Goal: Transaction & Acquisition: Purchase product/service

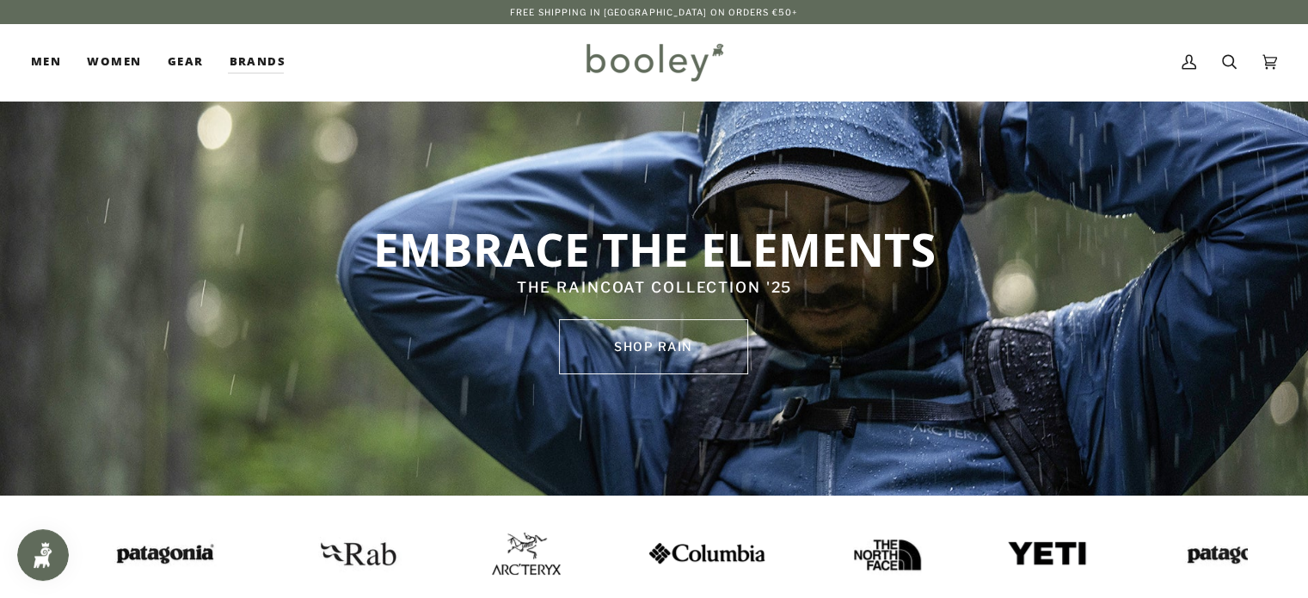
click at [650, 549] on img at bounding box center [624, 553] width 120 height 24
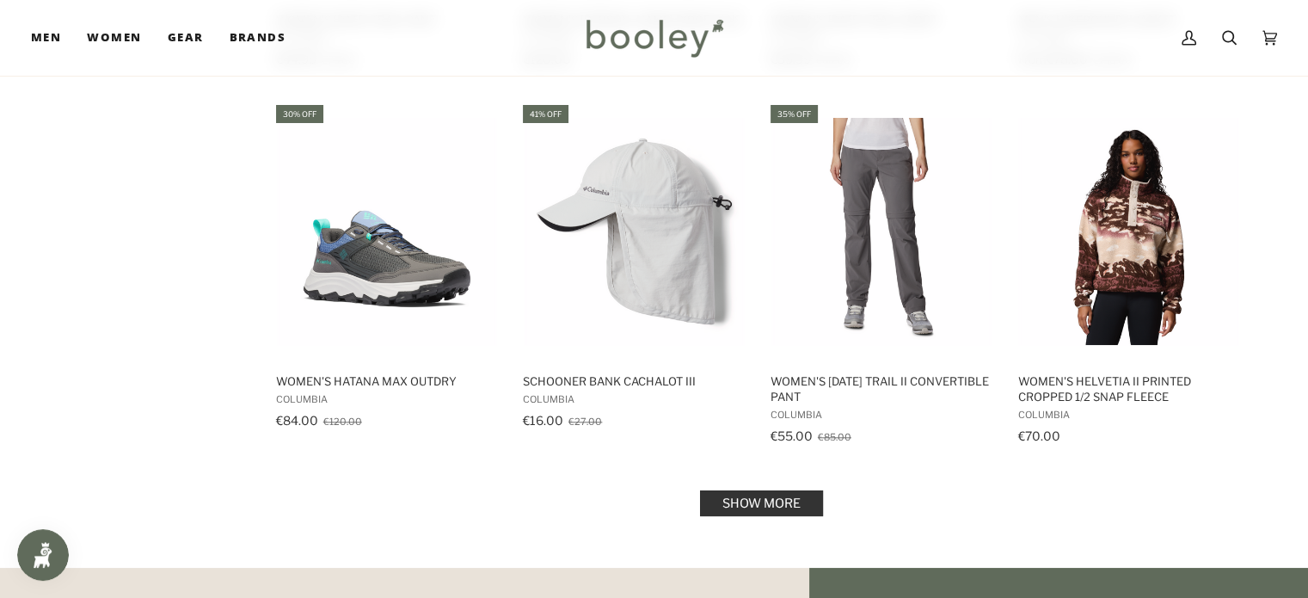
scroll to position [1978, 0]
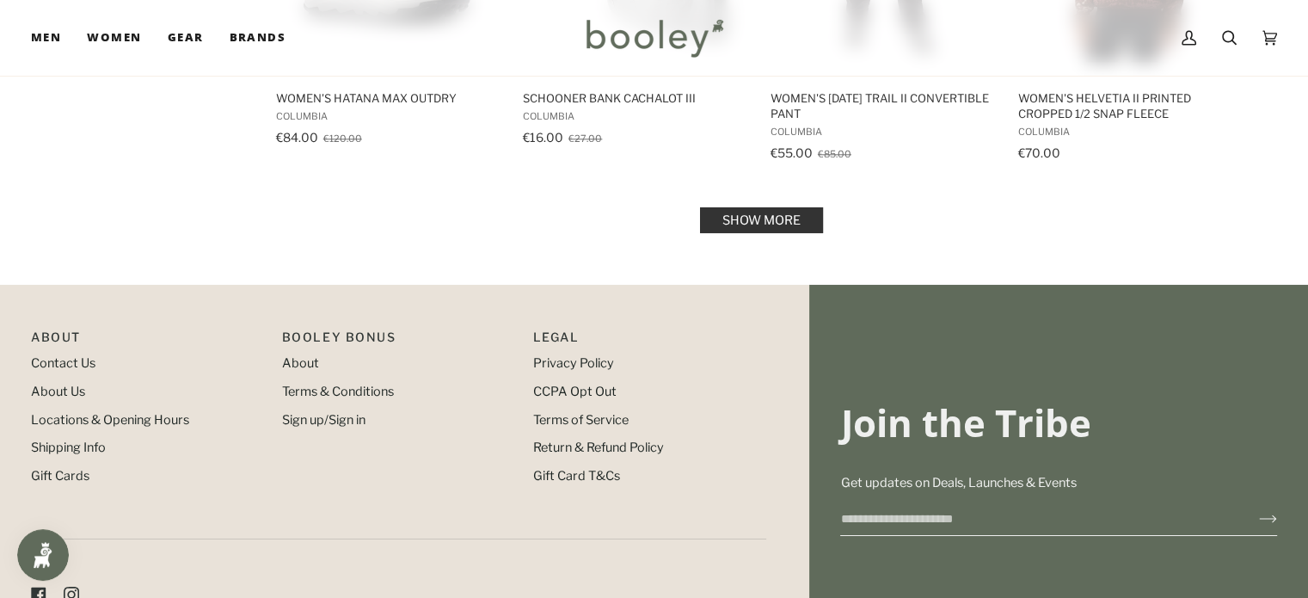
click at [716, 220] on link "Show more" at bounding box center [761, 220] width 123 height 26
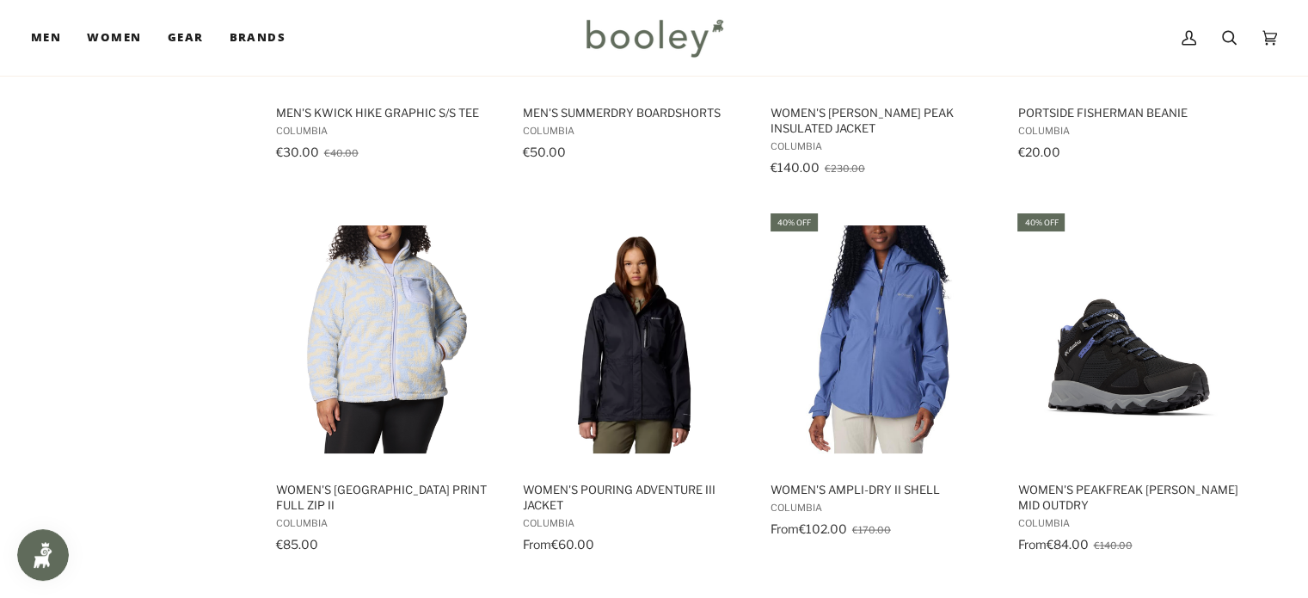
scroll to position [3519, 0]
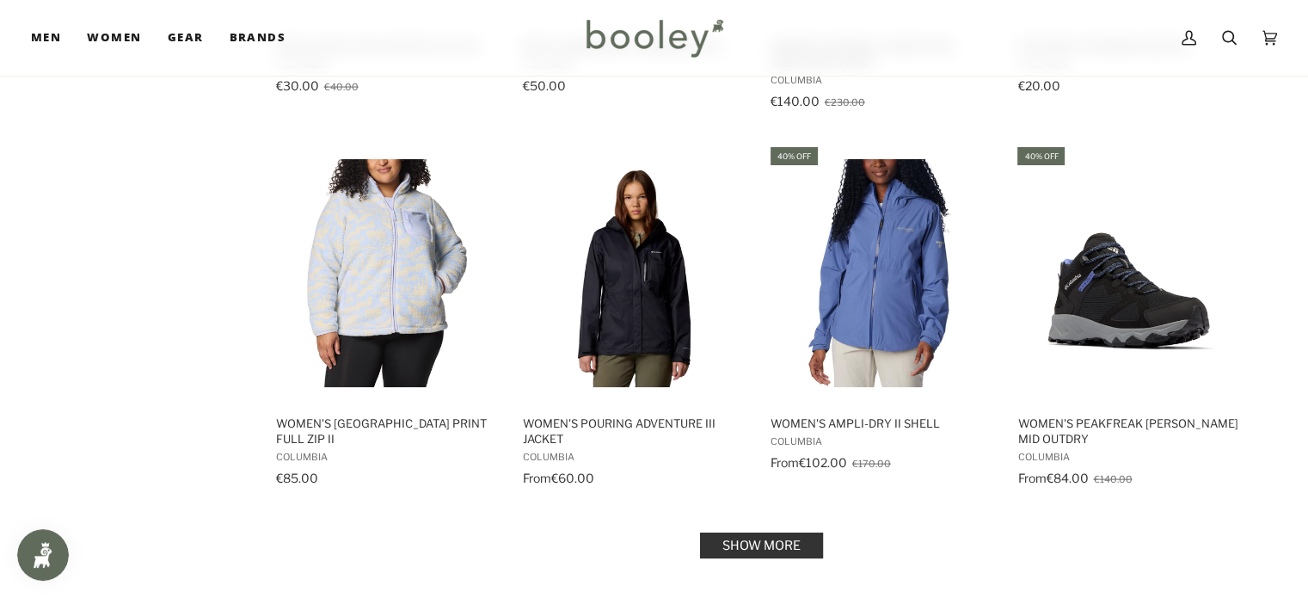
click at [761, 532] on link "Show more" at bounding box center [761, 545] width 123 height 26
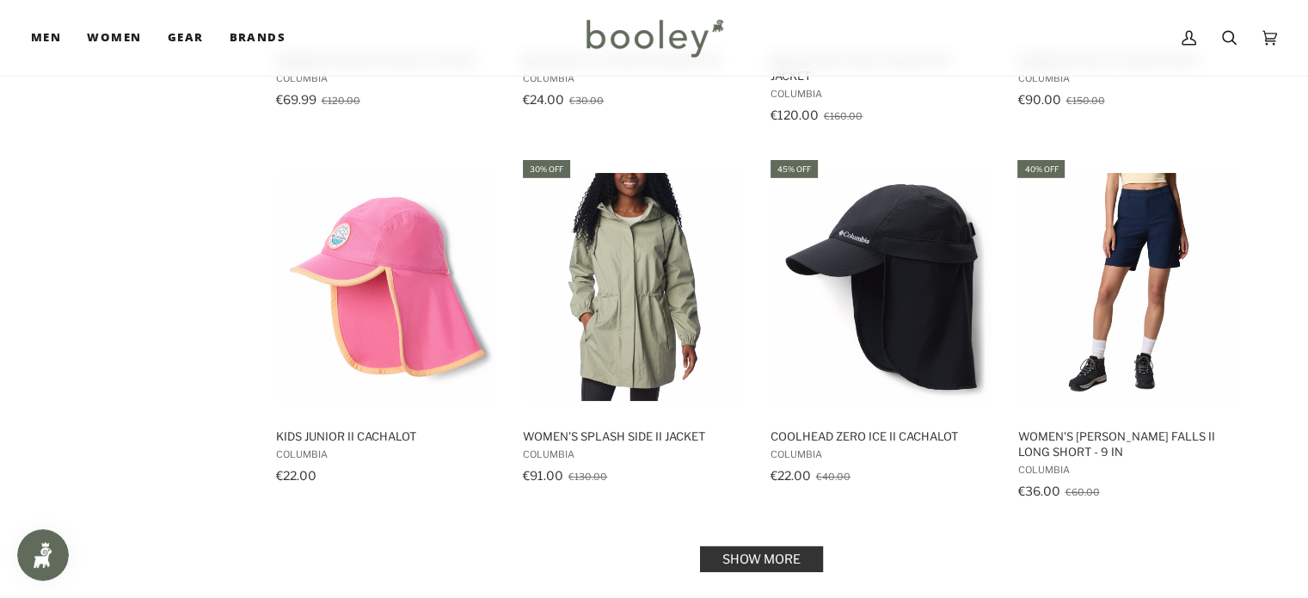
scroll to position [5406, 0]
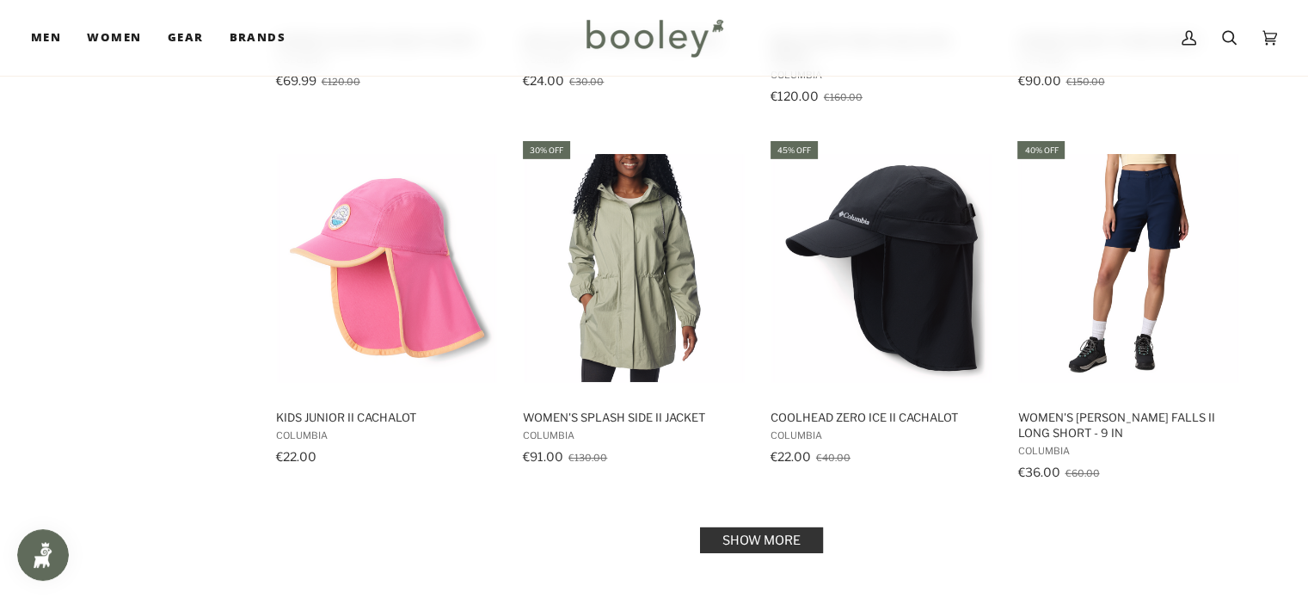
click at [775, 530] on link "Show more" at bounding box center [761, 540] width 123 height 26
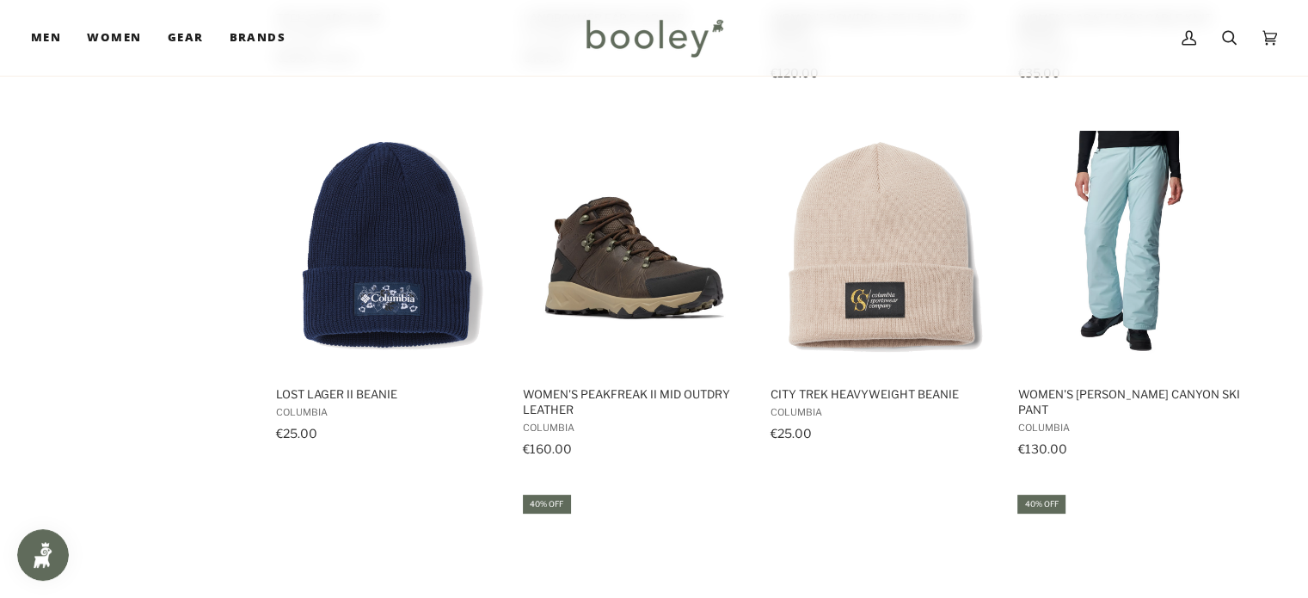
scroll to position [7332, 0]
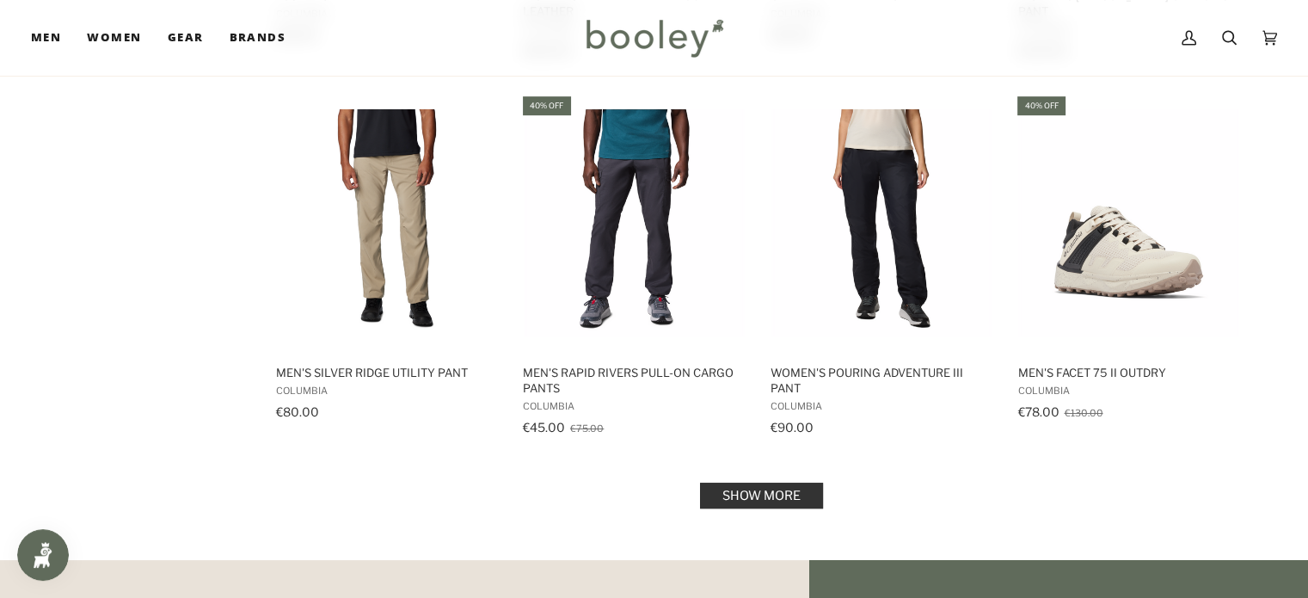
click at [752, 482] on link "Show more" at bounding box center [761, 495] width 123 height 26
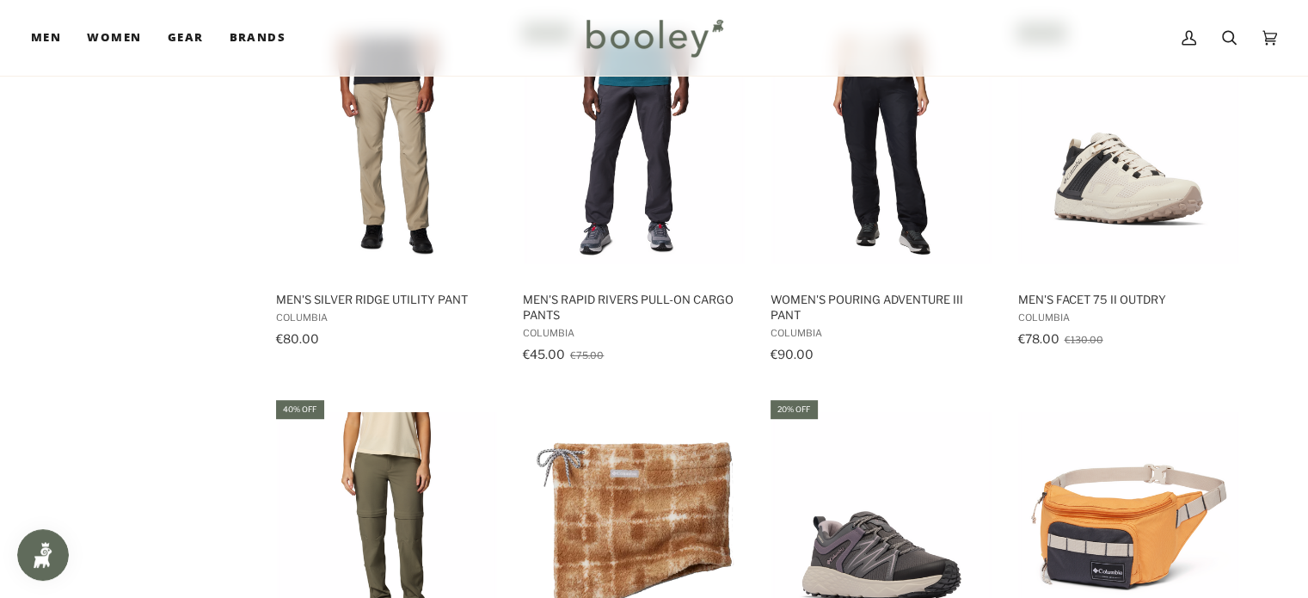
scroll to position [7319, 0]
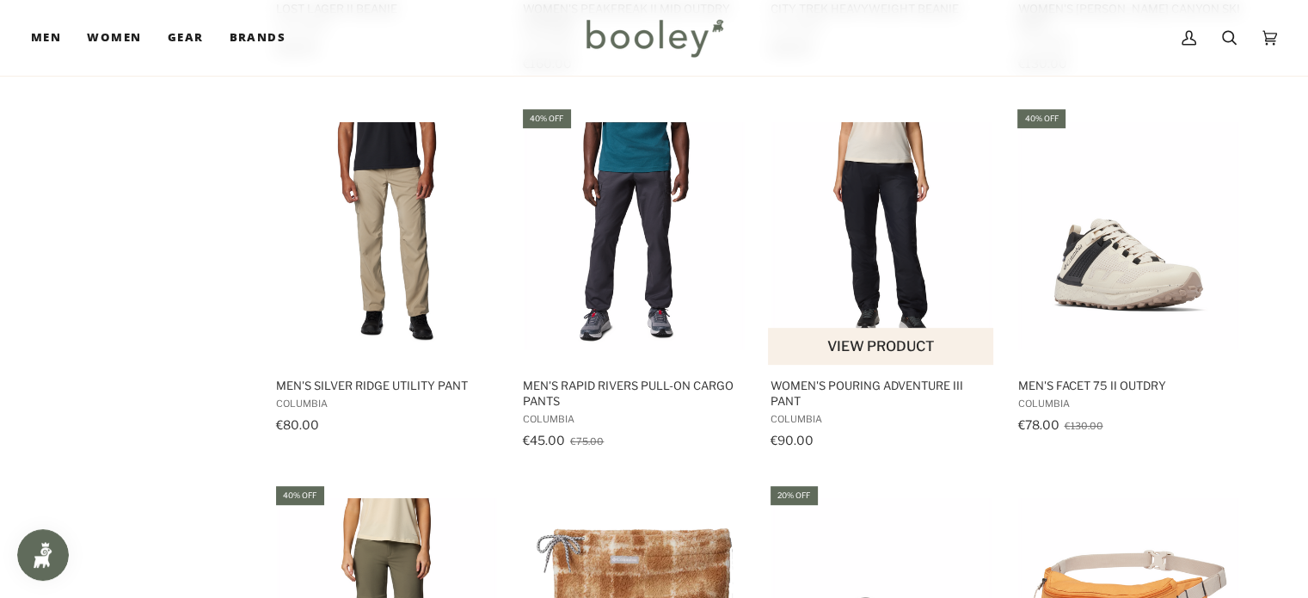
click at [833, 249] on img "Women's Pouring Adventure III Pant" at bounding box center [882, 236] width 228 height 228
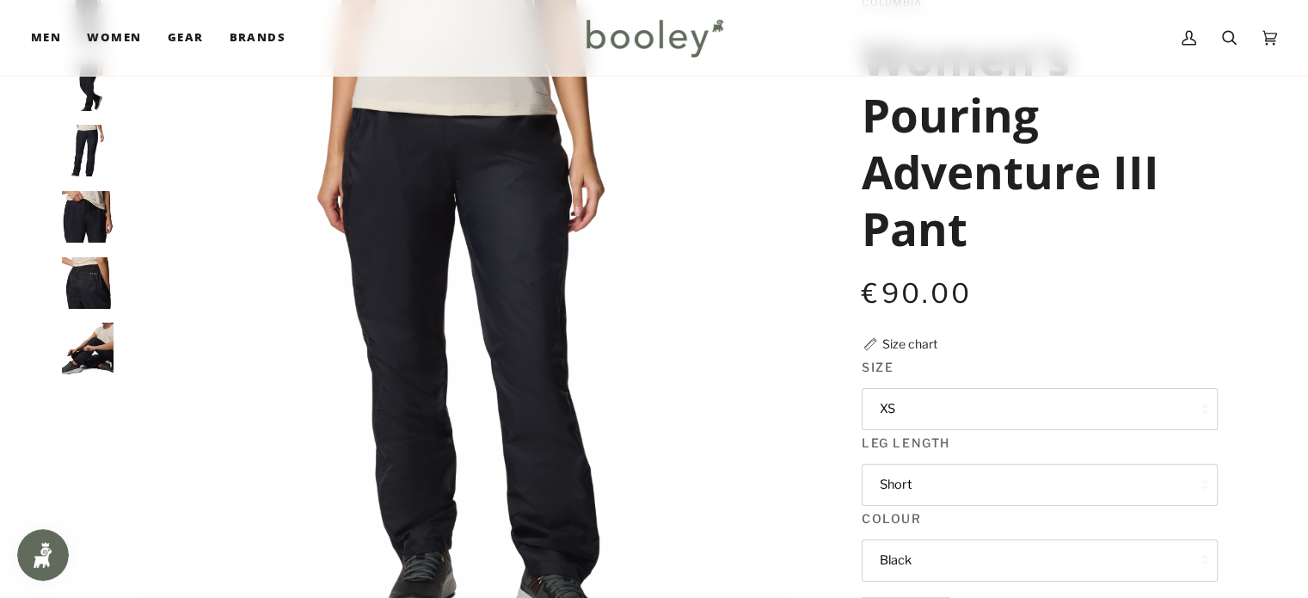
scroll to position [64, 0]
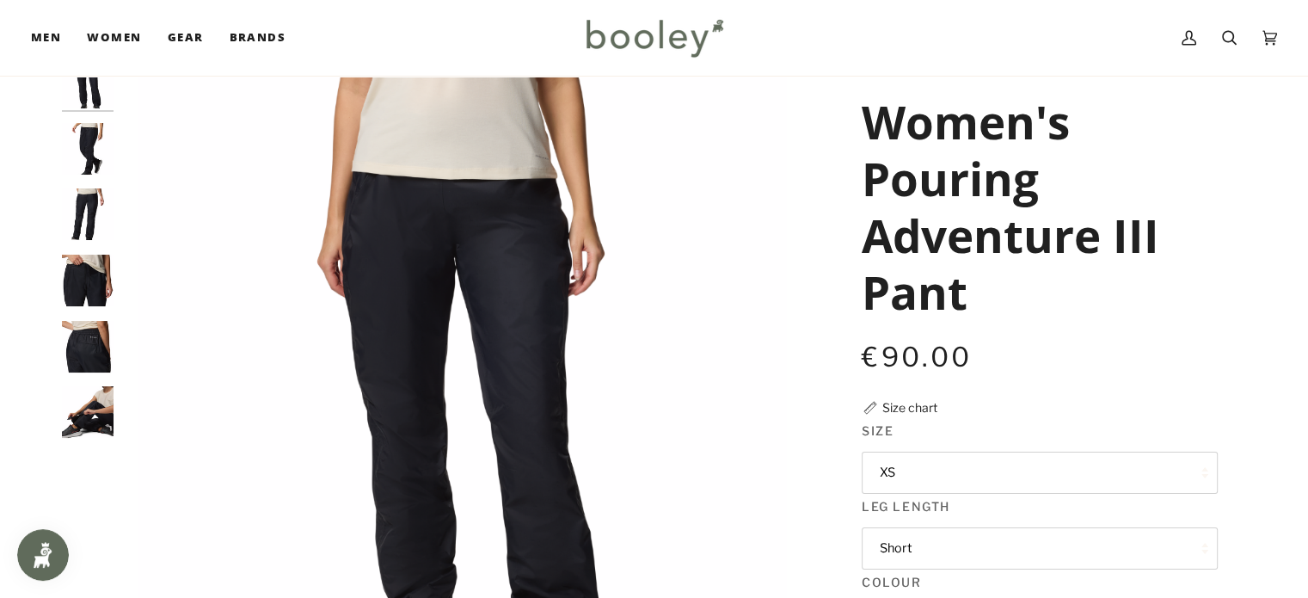
click at [89, 362] on img "Columbia Women's Pouring Adventure III Pant Black - Booley Galway" at bounding box center [88, 347] width 52 height 52
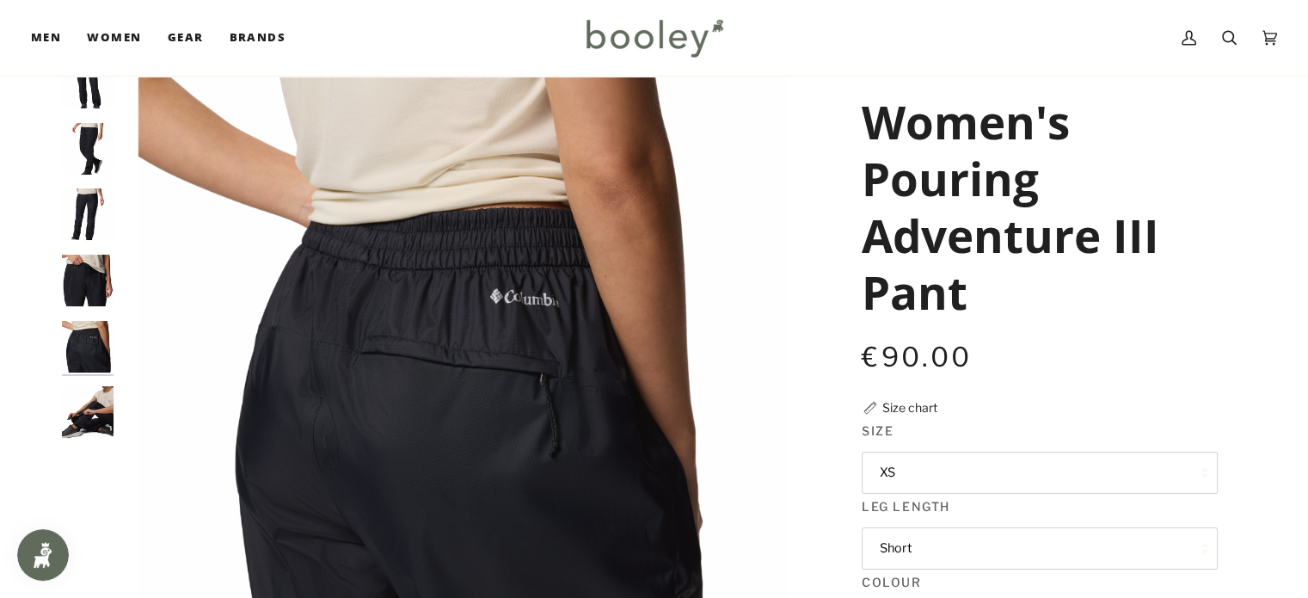
click at [89, 381] on div at bounding box center [92, 255] width 60 height 396
click at [89, 393] on img "Columbia Women's Pouring Adventure III Pant Black - Booley Galway" at bounding box center [88, 412] width 52 height 52
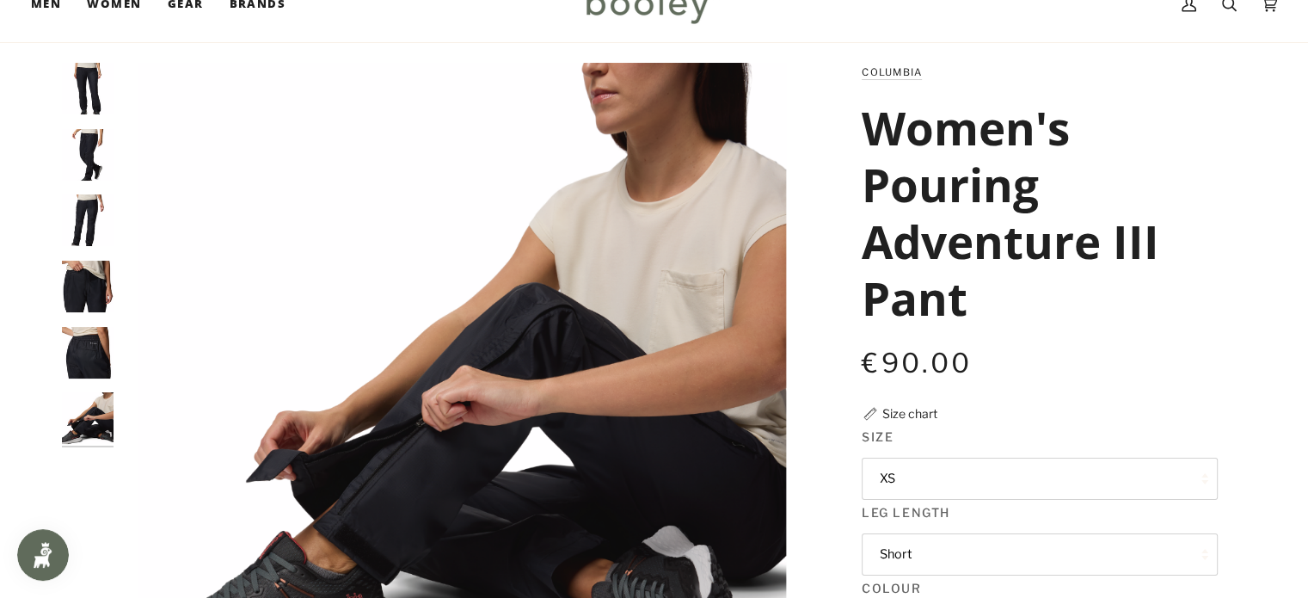
scroll to position [17, 0]
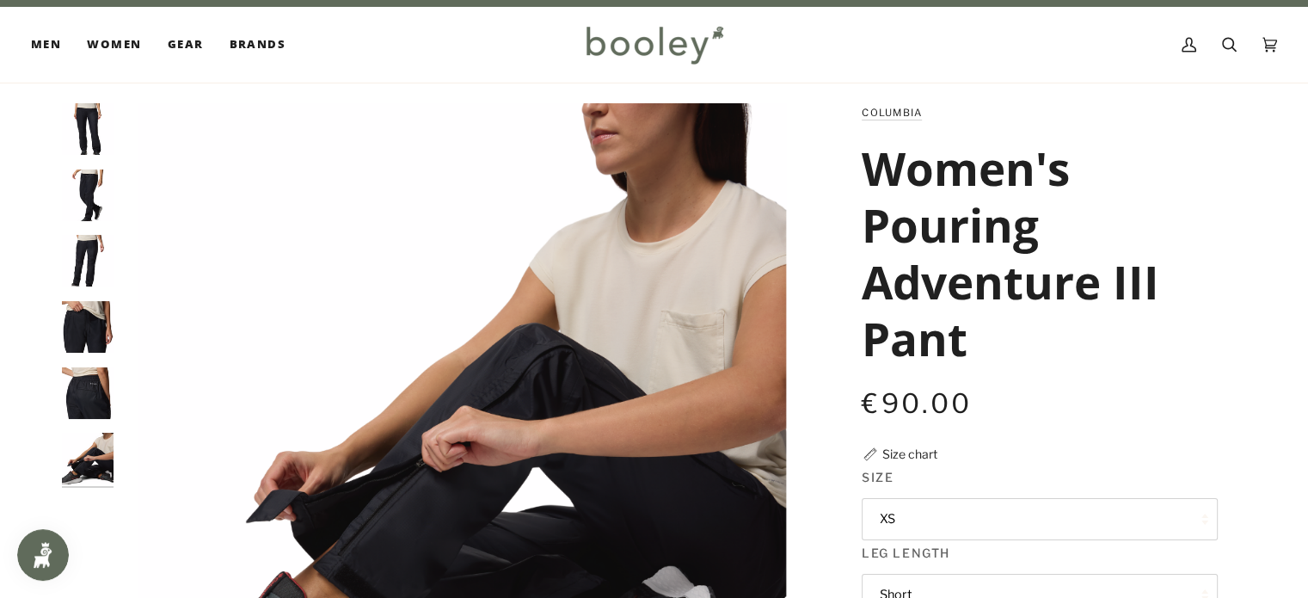
click at [73, 254] on img "Columbia Women's Pouring Adventure III Pant Black - Booley Galway" at bounding box center [88, 261] width 52 height 52
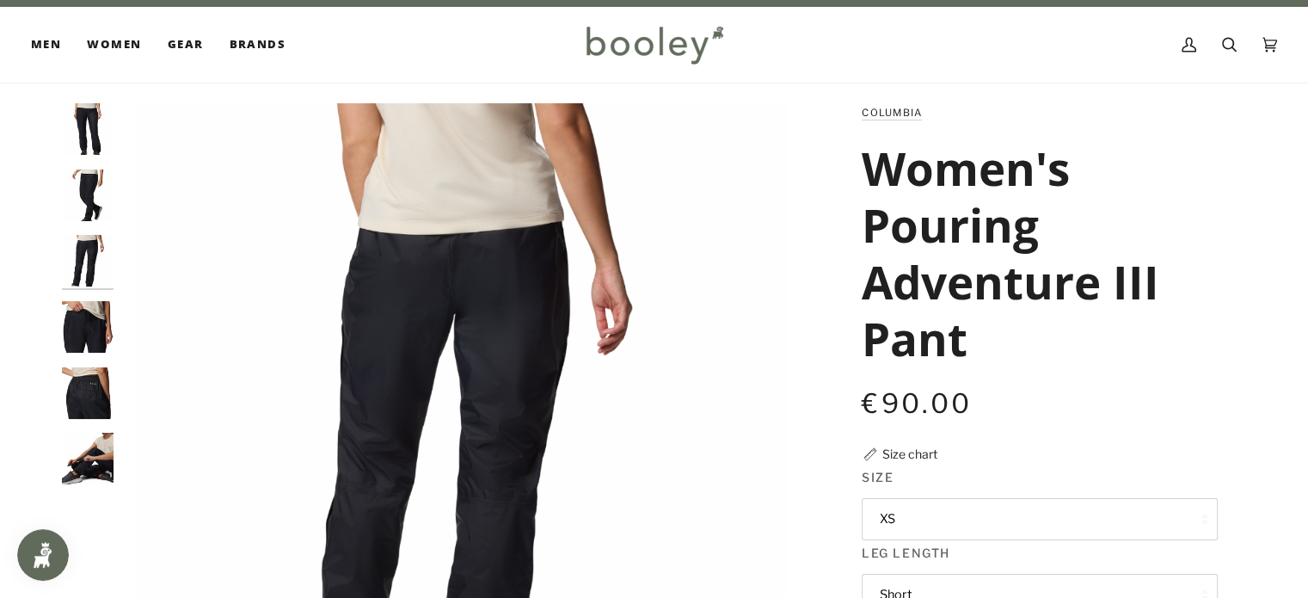
click at [73, 150] on img "Columbia Women's Pouring Adventure III Pant Black - Booley Galway" at bounding box center [88, 129] width 52 height 52
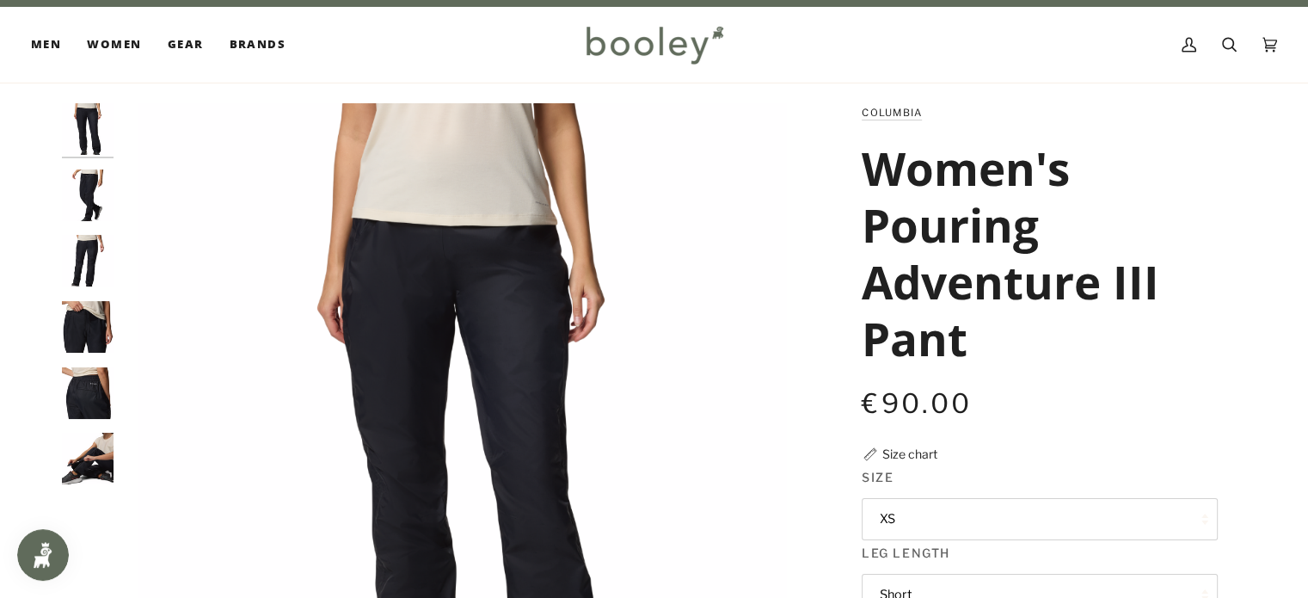
click at [84, 180] on img "Columbia Women's Pouring Adventure III Pant Black - Booley Galway" at bounding box center [88, 195] width 52 height 52
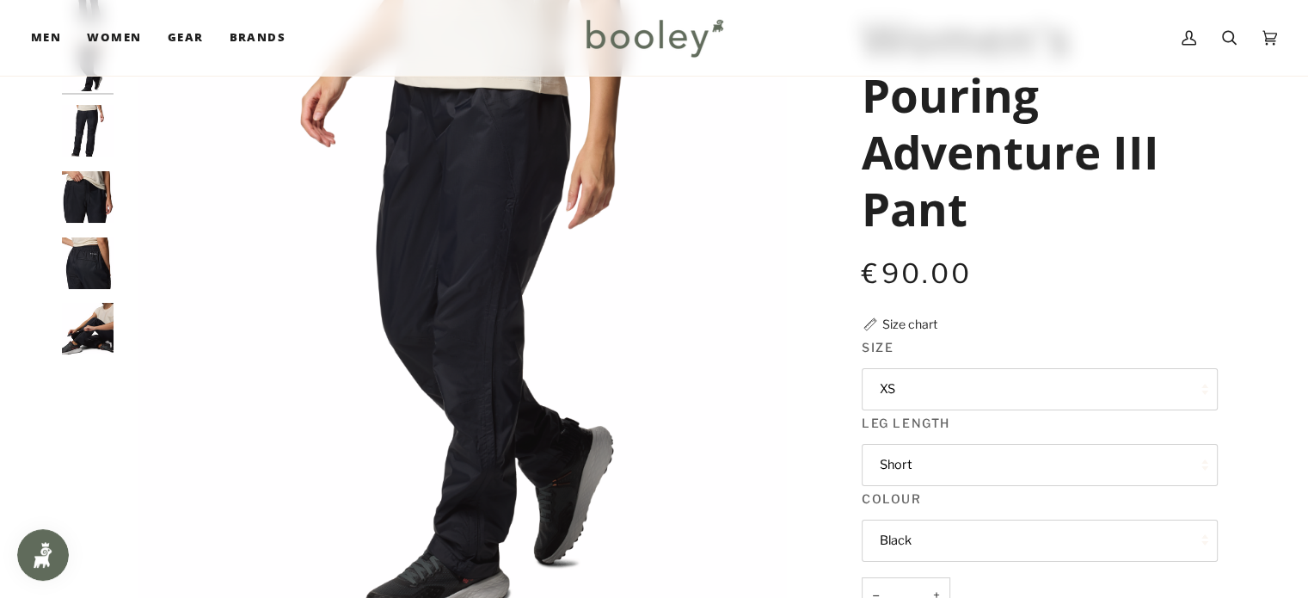
scroll to position [161, 0]
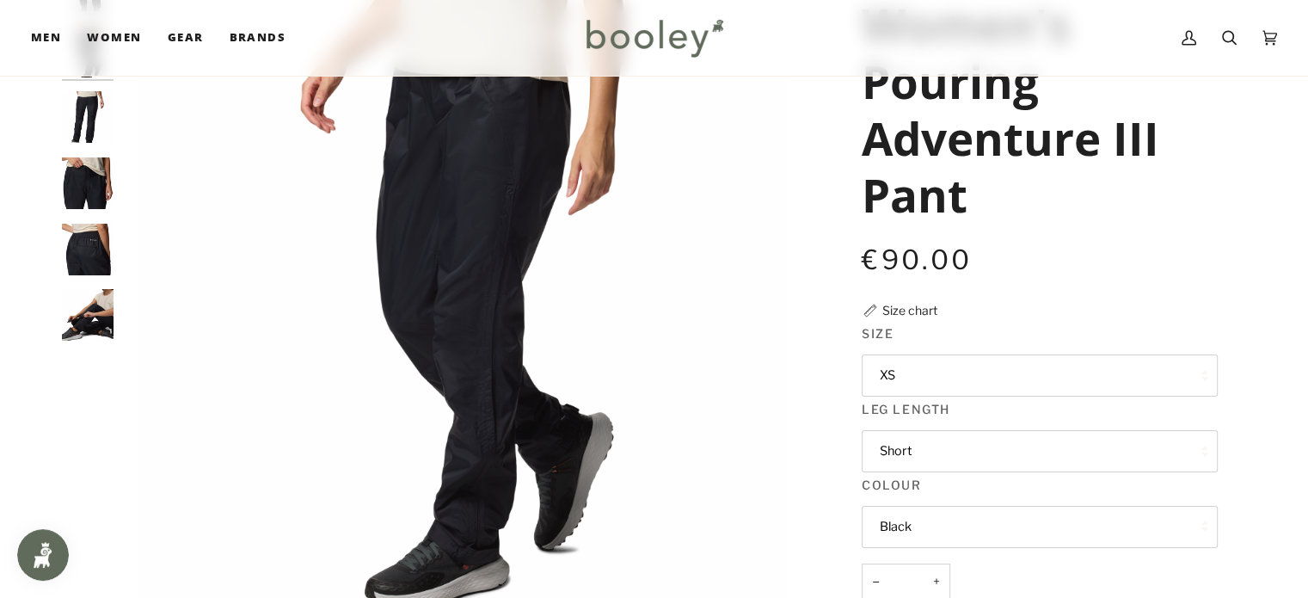
click at [85, 313] on img "Columbia Women's Pouring Adventure III Pant Black - Booley Galway" at bounding box center [88, 315] width 52 height 52
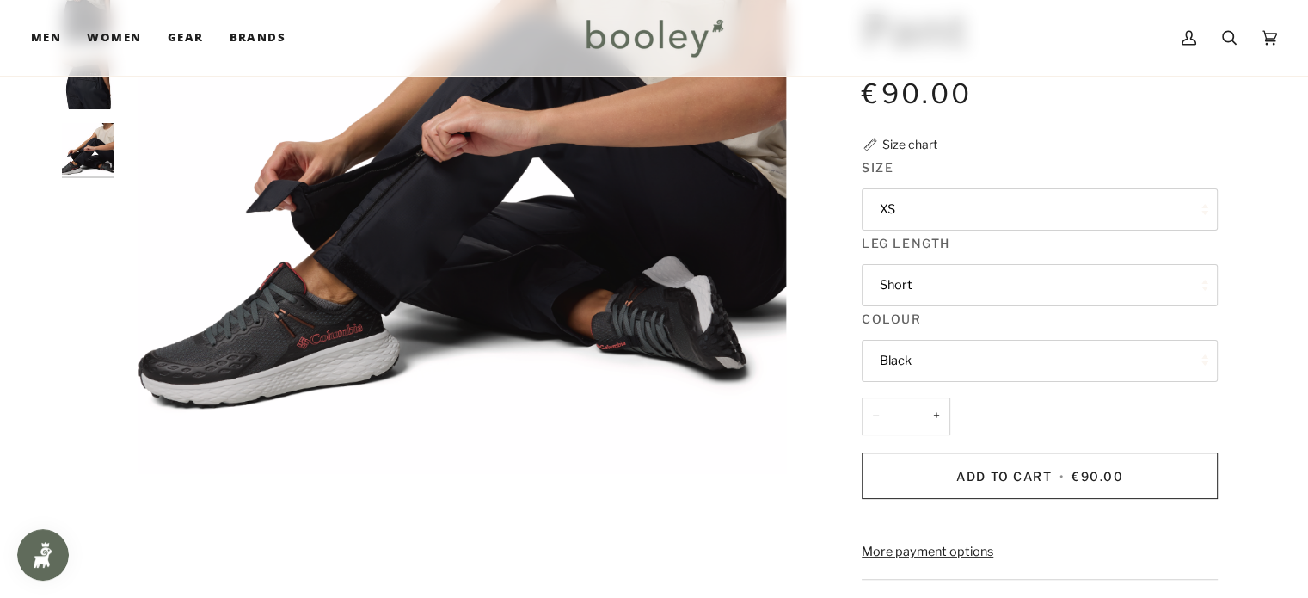
scroll to position [320, 0]
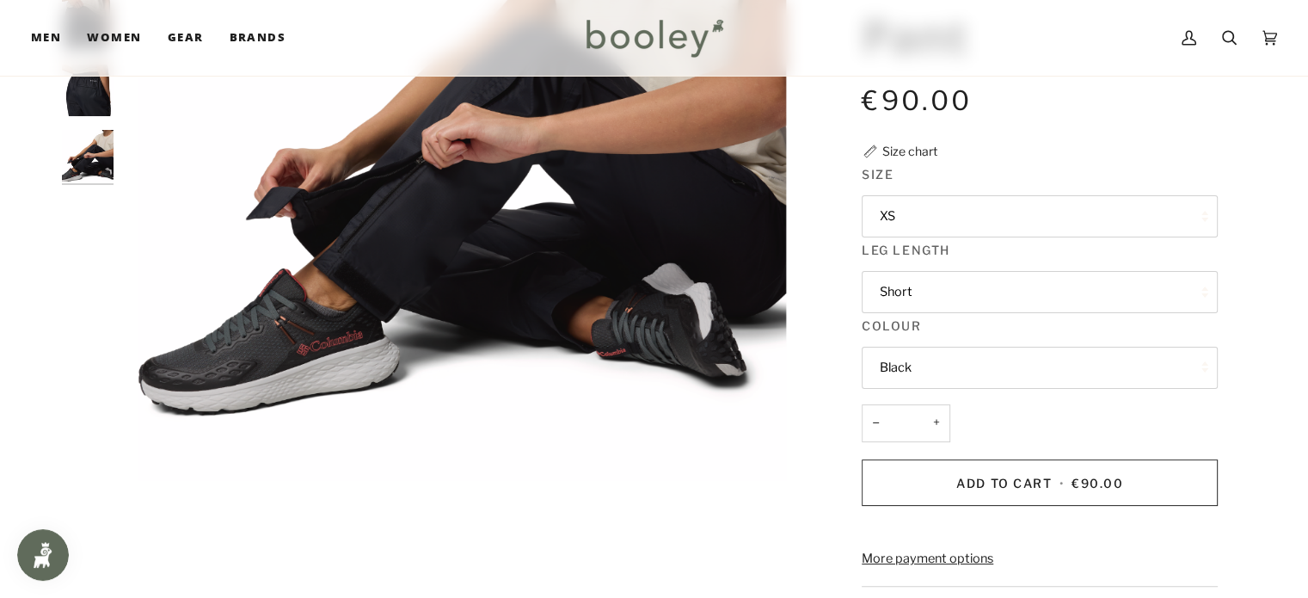
click at [1077, 307] on button "Short" at bounding box center [1040, 292] width 356 height 42
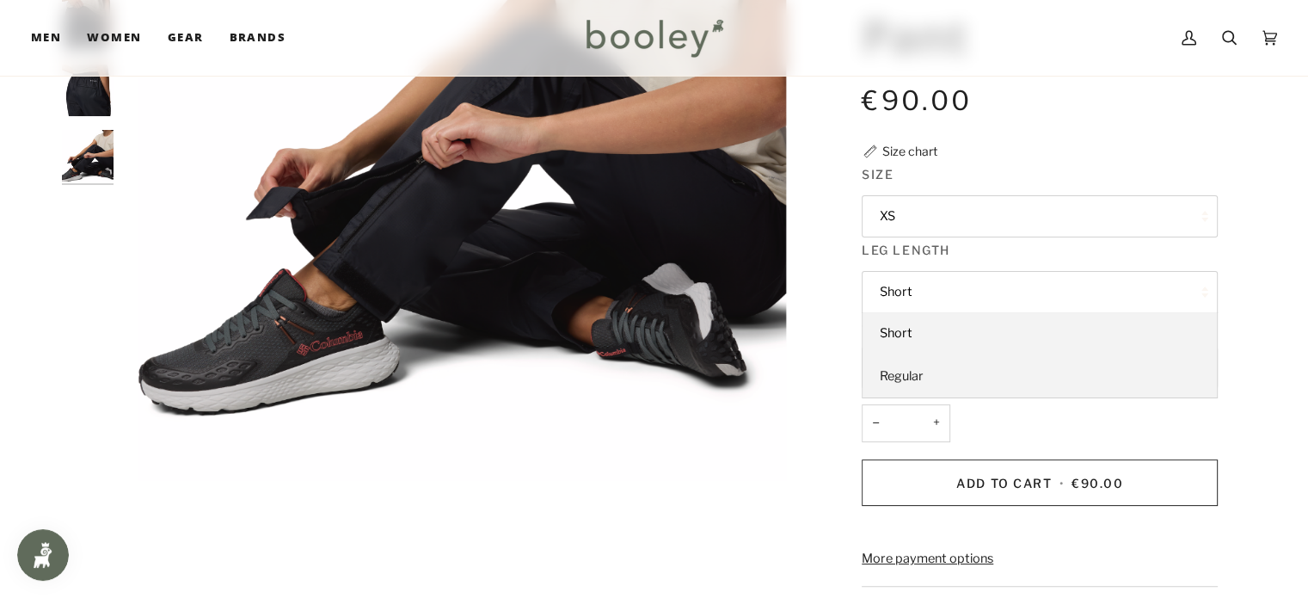
click at [987, 368] on link "Regular" at bounding box center [1040, 376] width 354 height 43
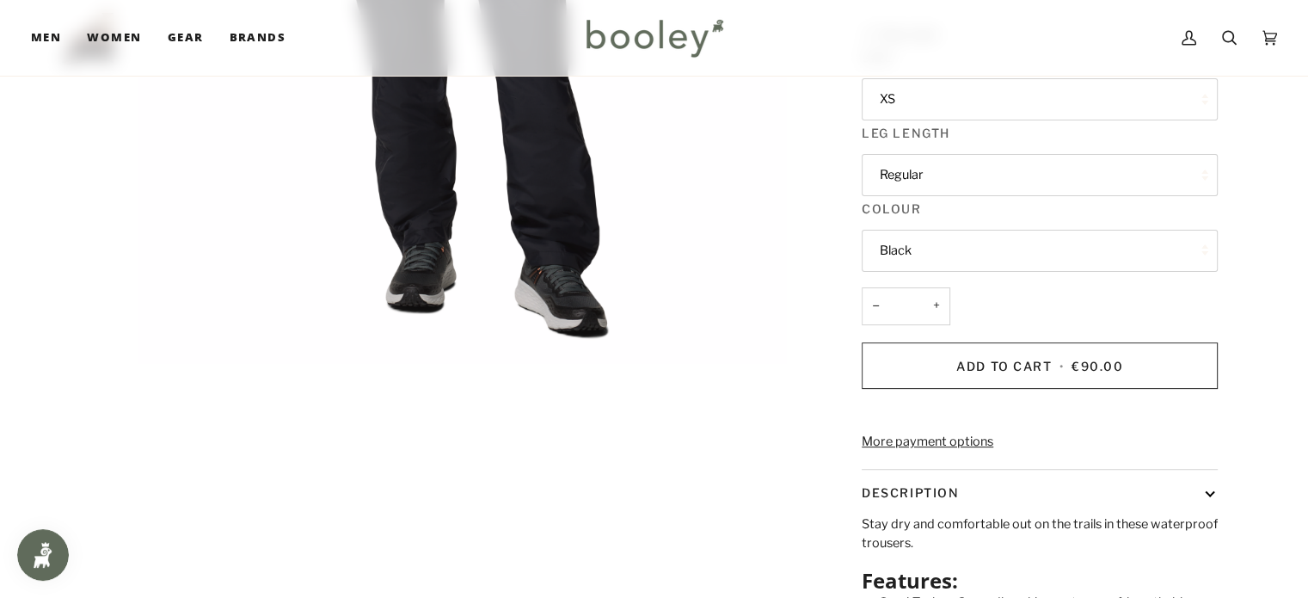
scroll to position [432, 0]
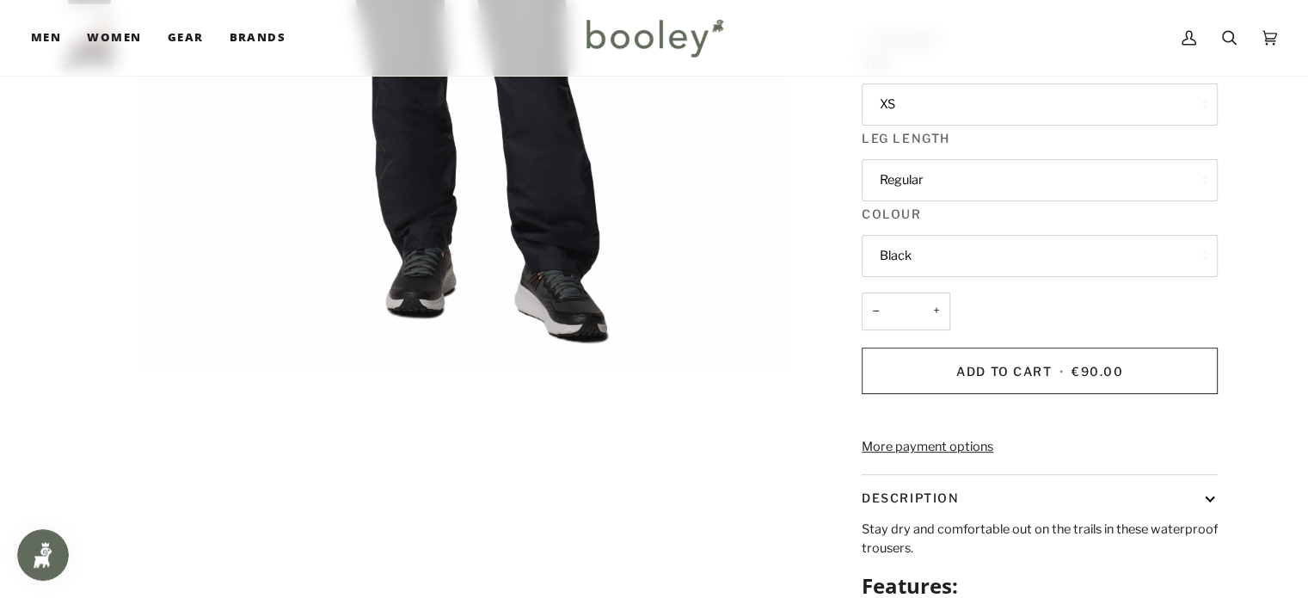
click at [965, 253] on button "Black" at bounding box center [1040, 256] width 356 height 42
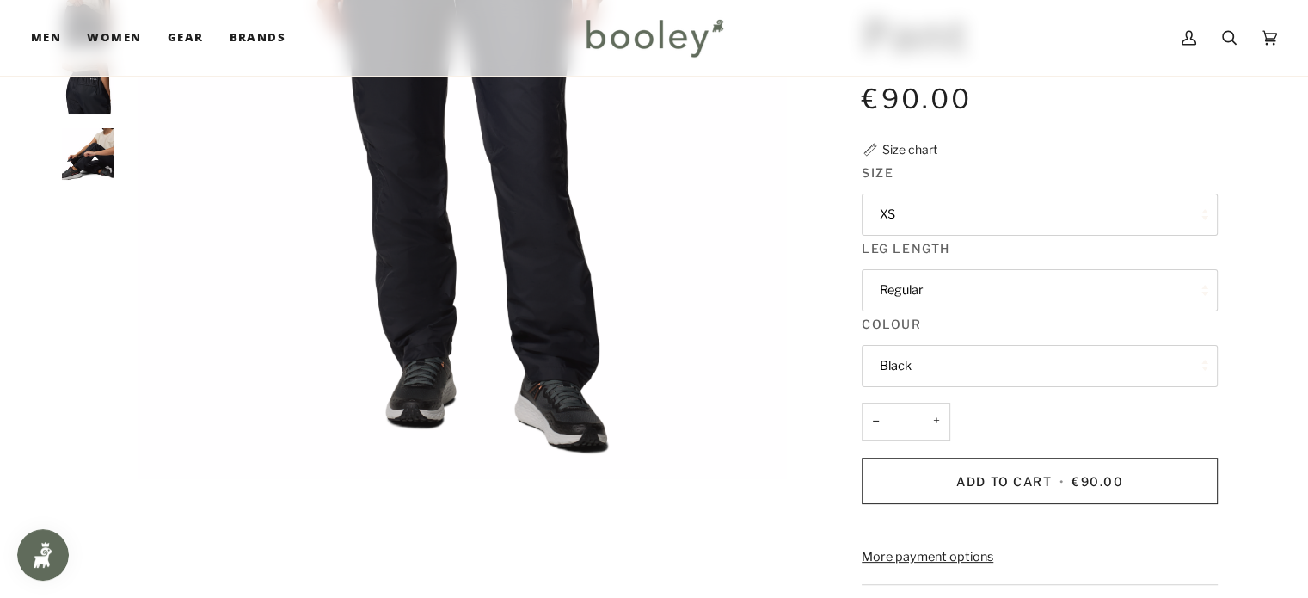
click at [960, 196] on button "XS" at bounding box center [1040, 214] width 356 height 42
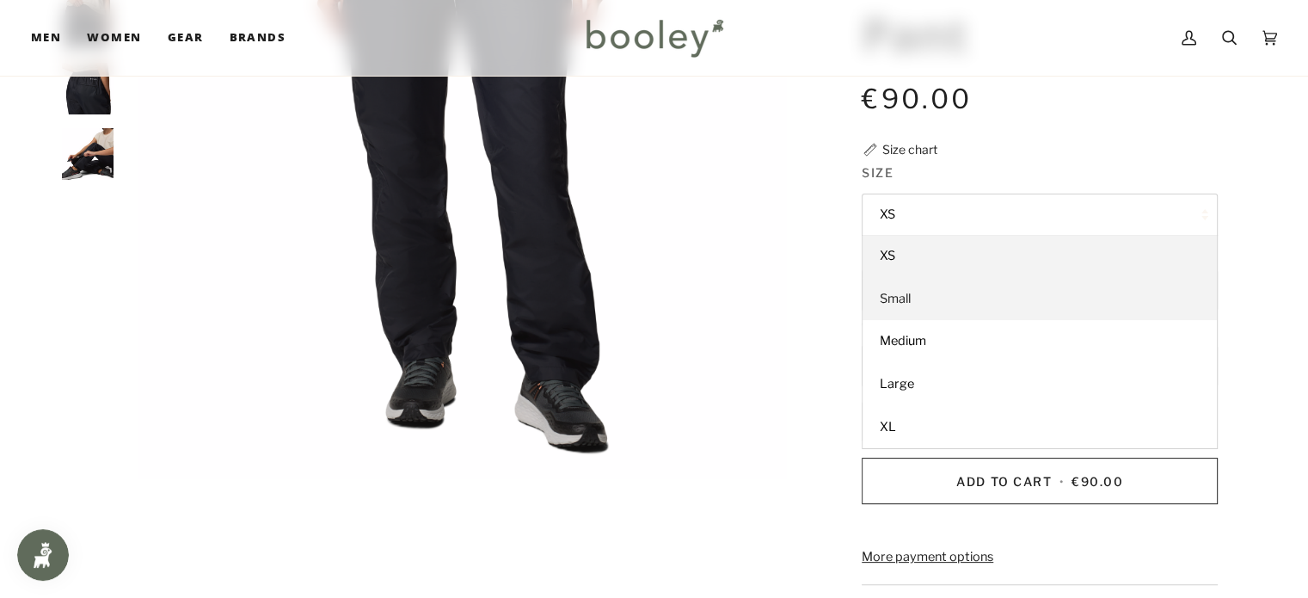
click at [909, 294] on span "Small" at bounding box center [895, 298] width 31 height 15
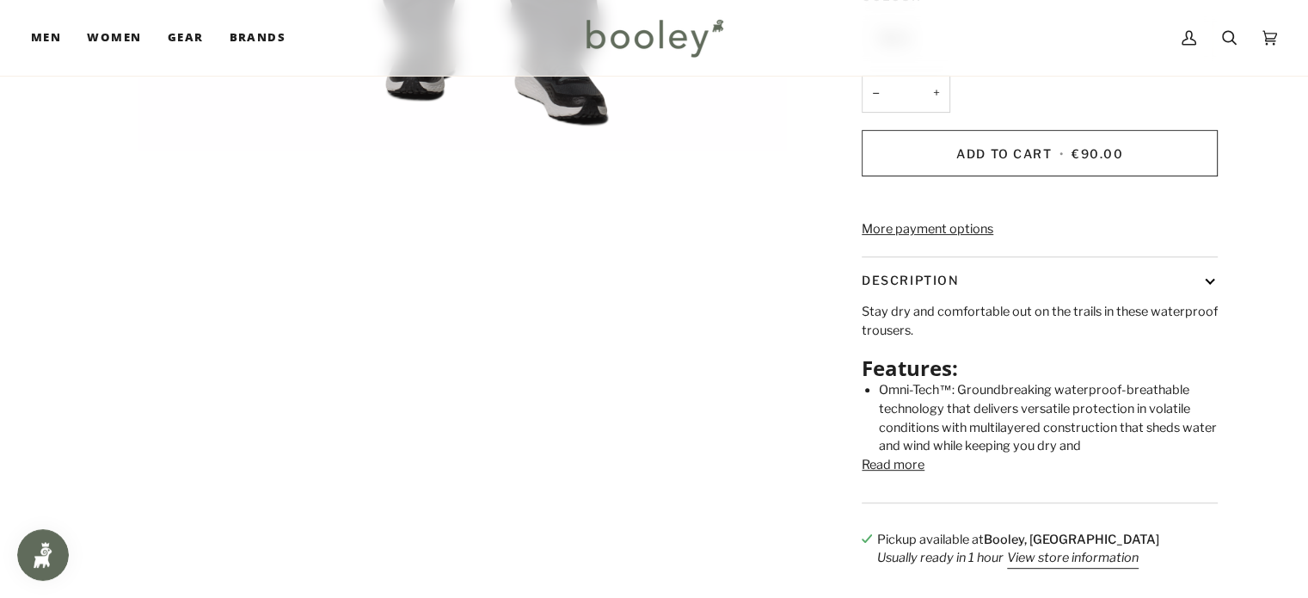
scroll to position [470, 0]
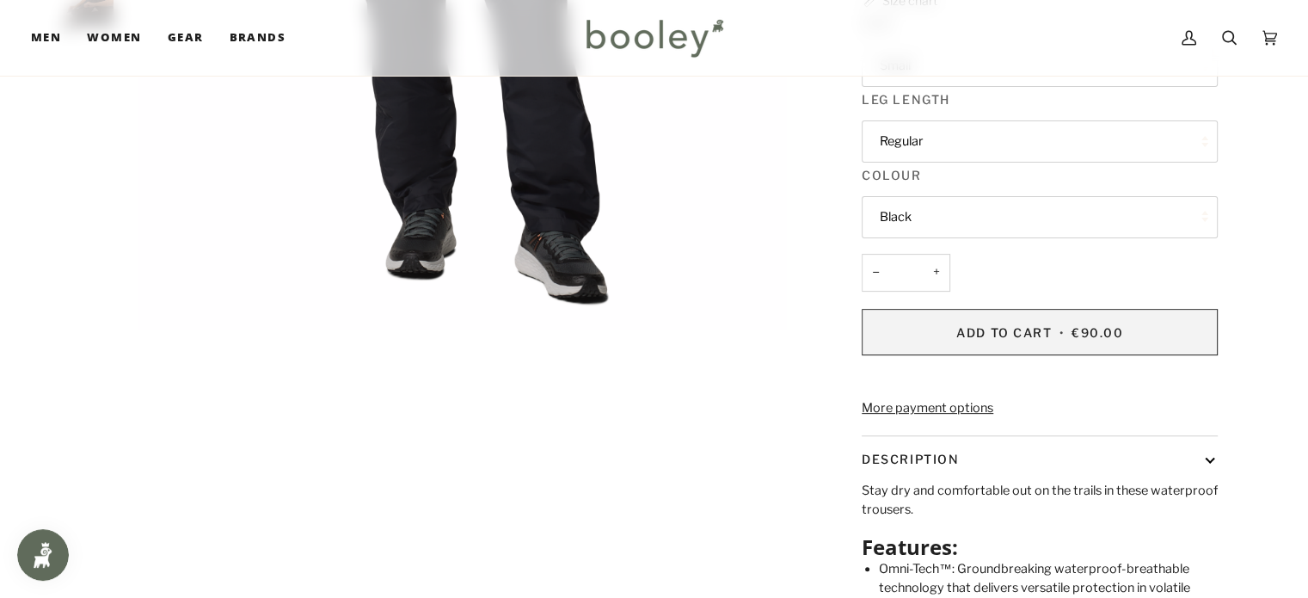
click at [1028, 321] on button "Add to Cart • €90.00" at bounding box center [1040, 332] width 356 height 46
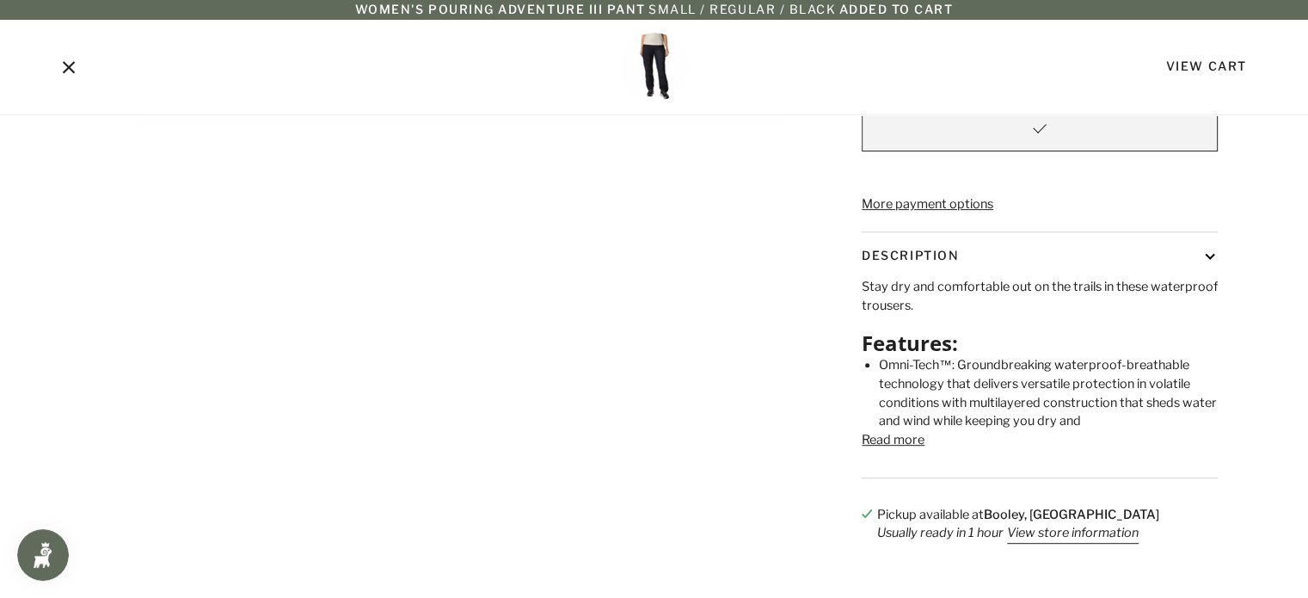
scroll to position [676, 0]
click at [1048, 541] on button "View store information" at bounding box center [1073, 531] width 132 height 19
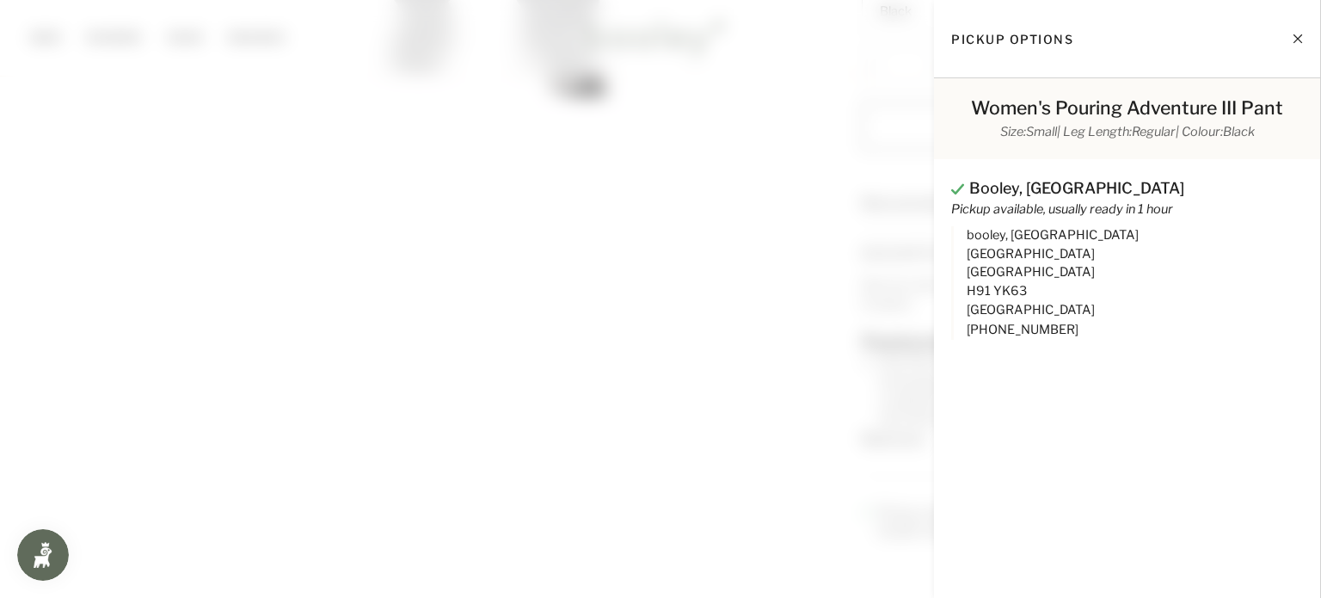
click at [1307, 29] on div "Pickup options" at bounding box center [1127, 39] width 386 height 78
click at [1287, 46] on button "Close" at bounding box center [1281, 38] width 43 height 43
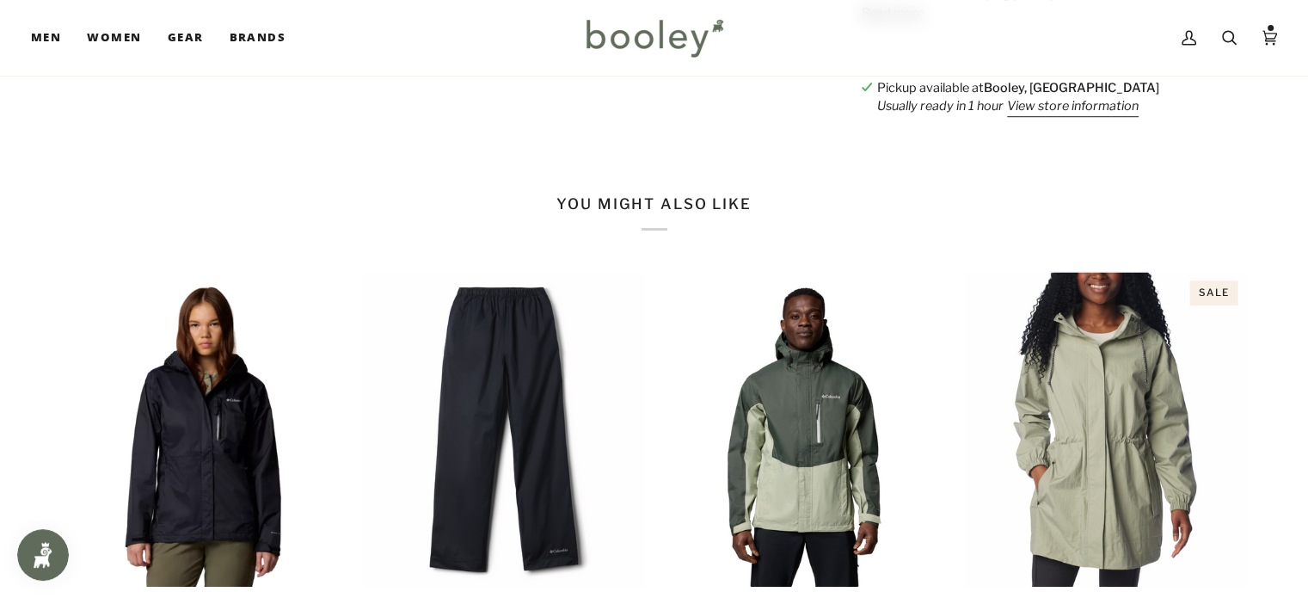
scroll to position [1235, 0]
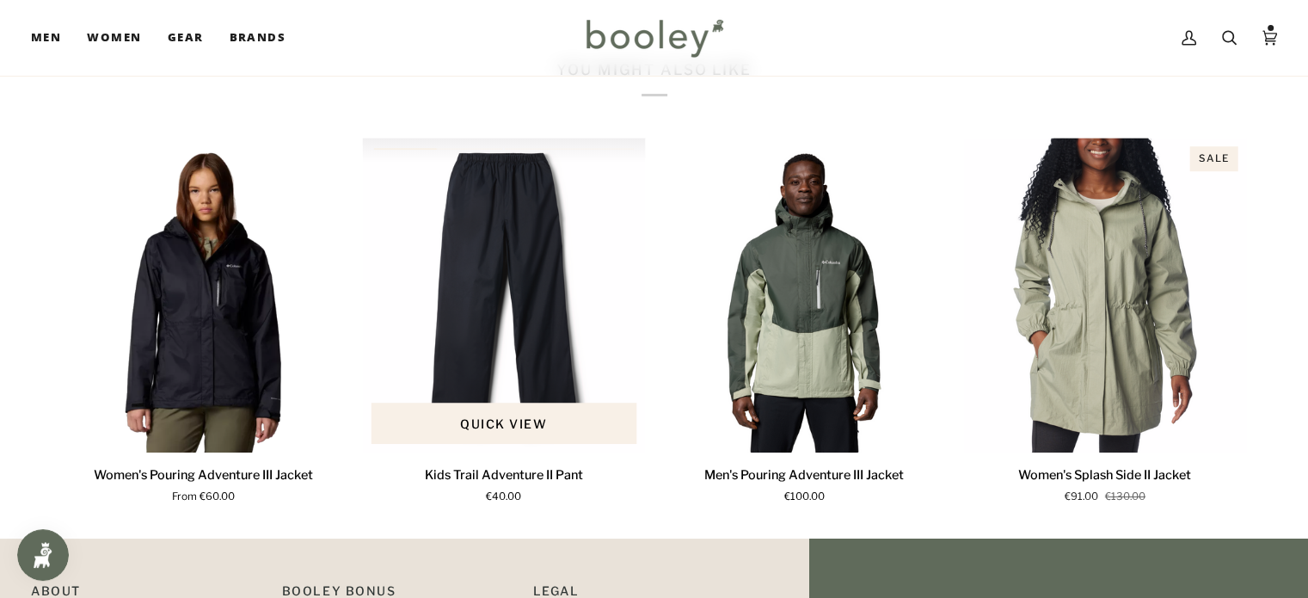
click at [509, 372] on img "Kids Trail Adventure II Pant" at bounding box center [504, 295] width 284 height 315
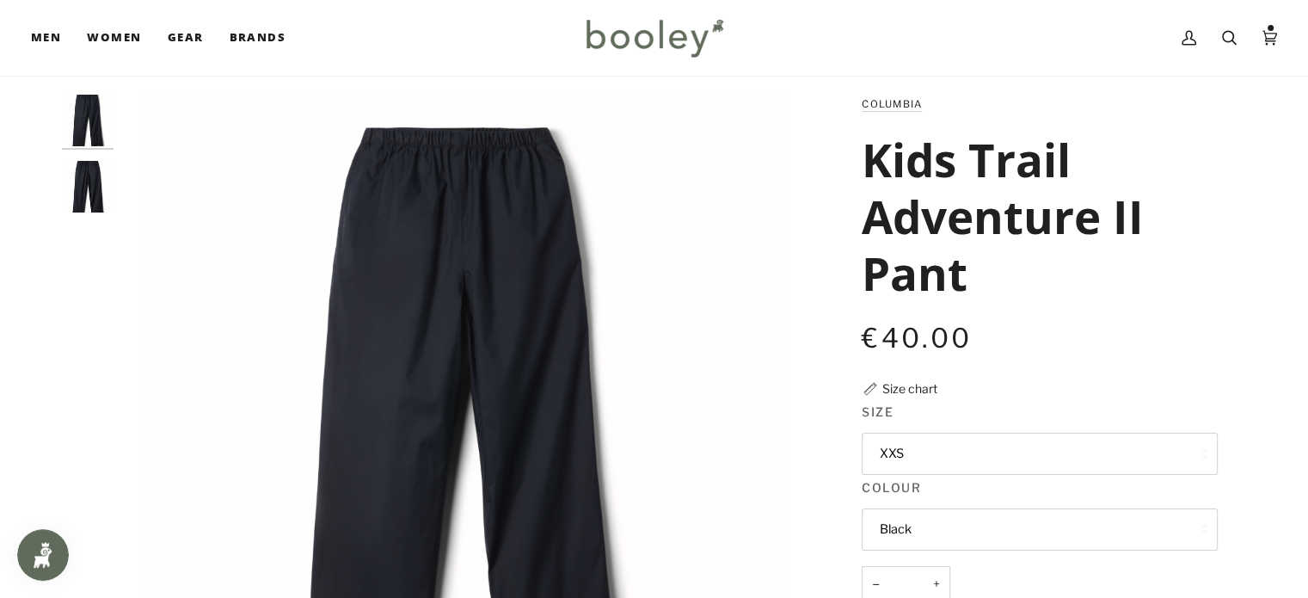
scroll to position [17, 0]
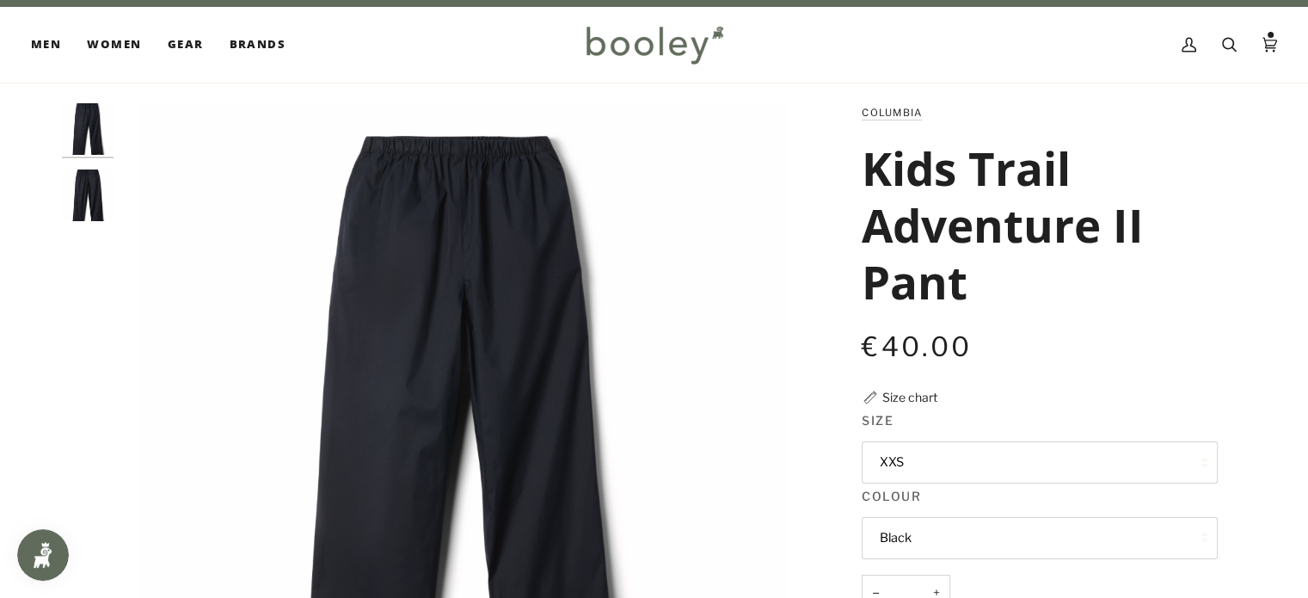
click at [86, 181] on img "Columbia Kids Trail Adventure II Pant Black - Booley Galway" at bounding box center [88, 195] width 52 height 52
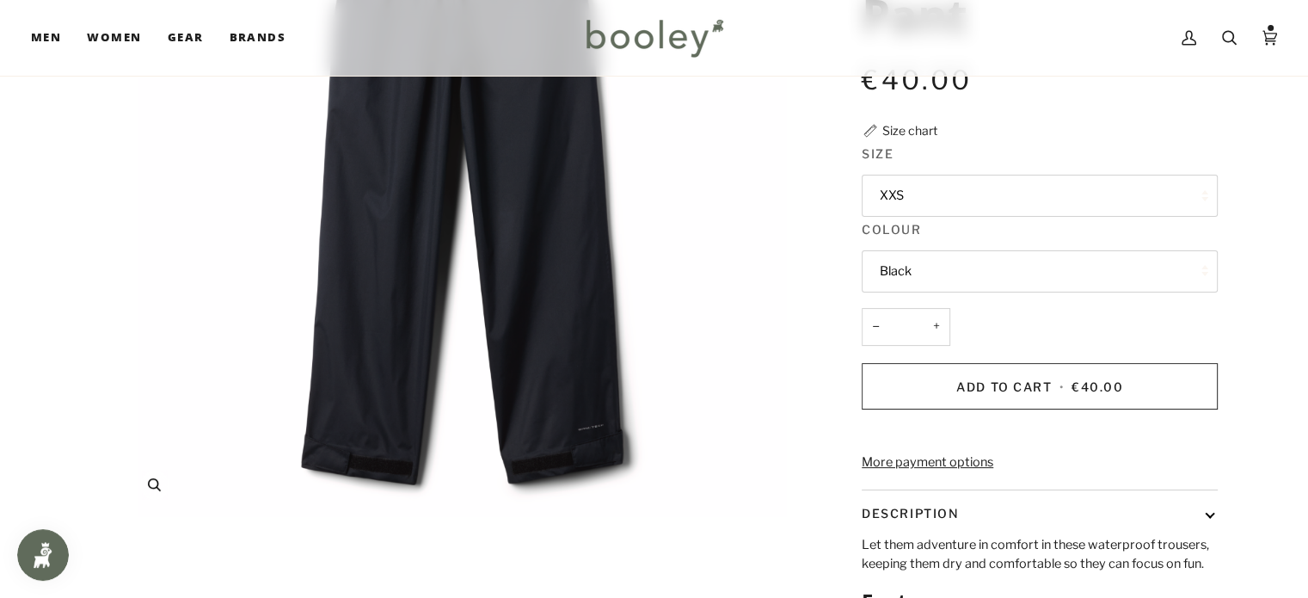
scroll to position [0, 0]
